Goal: Task Accomplishment & Management: Manage account settings

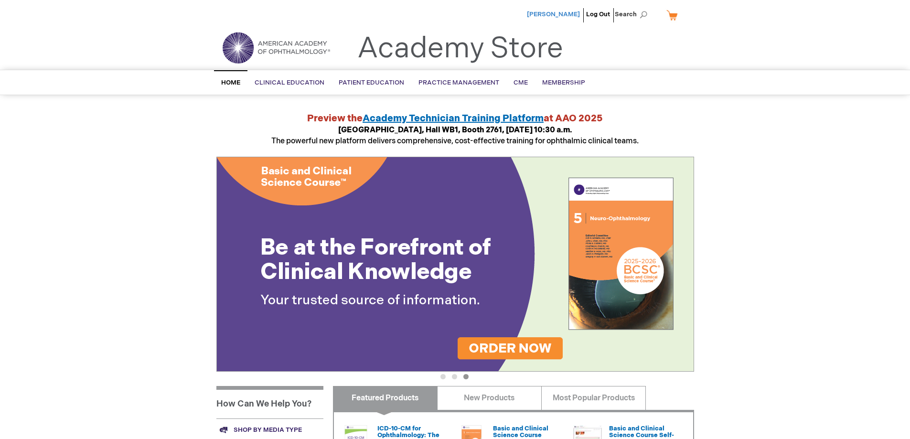
click at [579, 12] on span "[PERSON_NAME]" at bounding box center [553, 15] width 53 height 8
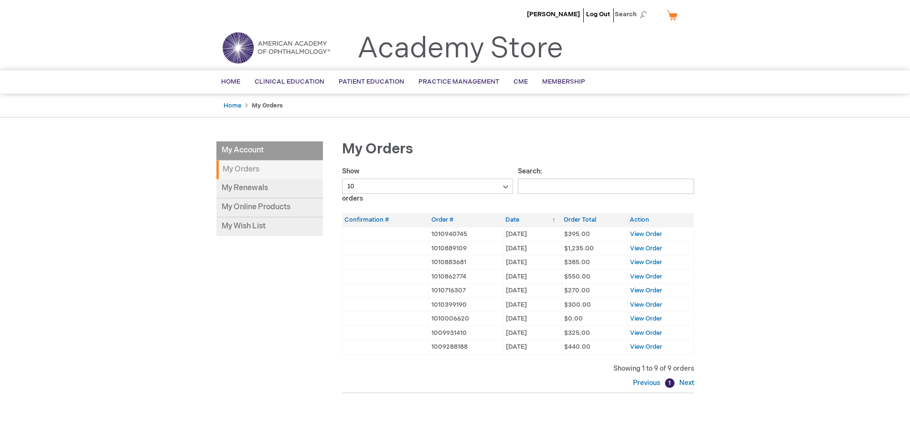
click at [254, 170] on strong "My Orders" at bounding box center [269, 170] width 107 height 19
click at [574, 13] on span "[PERSON_NAME]" at bounding box center [553, 15] width 53 height 8
click at [240, 80] on span "Home" at bounding box center [230, 82] width 19 height 8
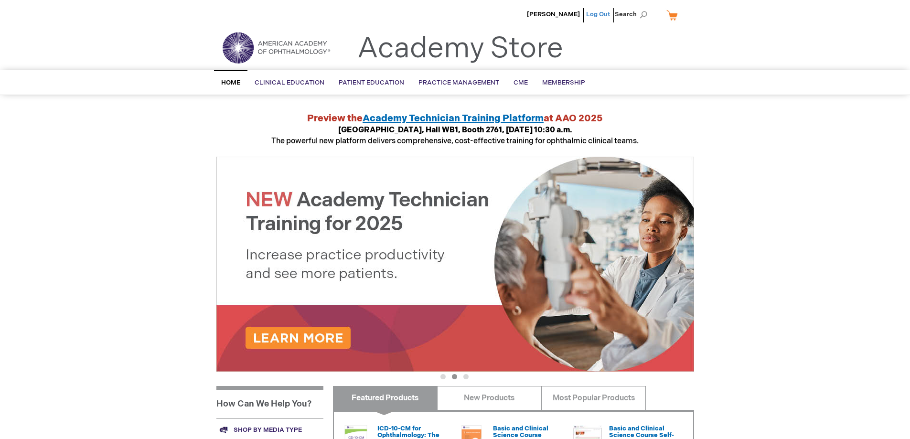
click at [598, 14] on link "Log Out" at bounding box center [598, 15] width 24 height 8
